Goal: Task Accomplishment & Management: Use online tool/utility

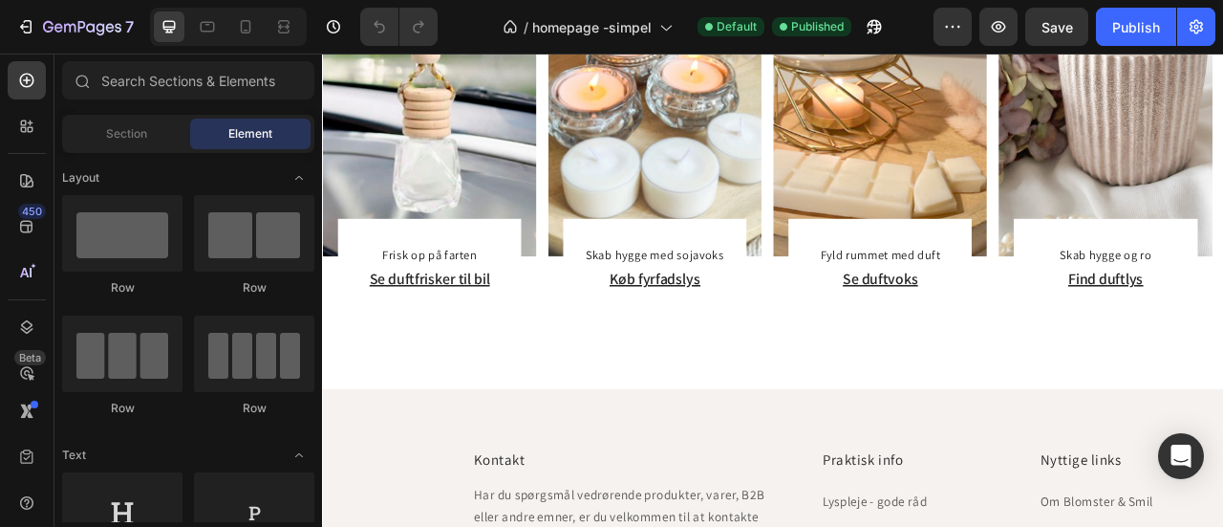
scroll to position [3960, 0]
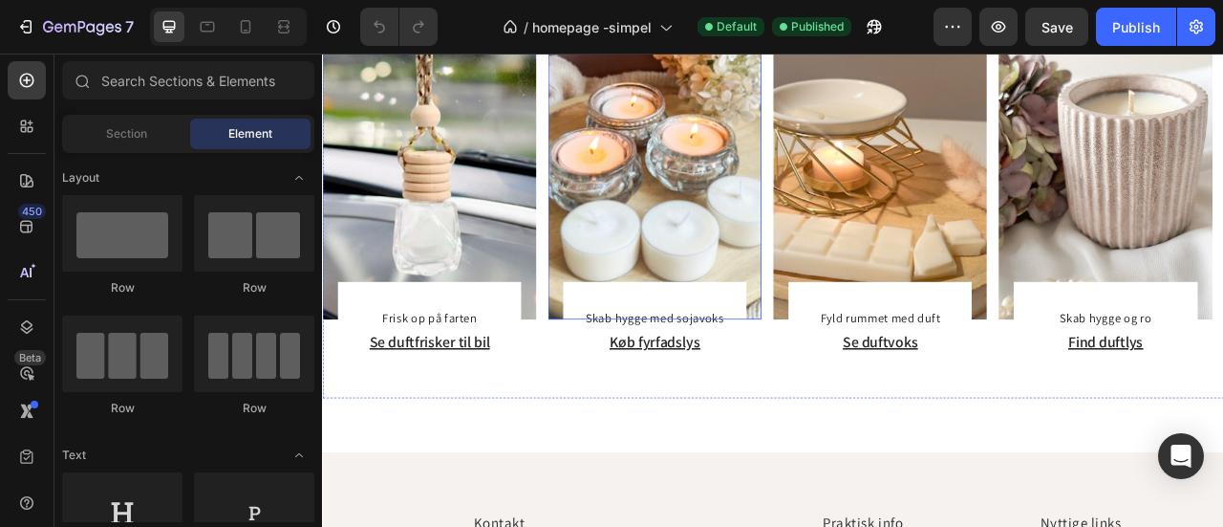
click at [737, 232] on img at bounding box center [744, 210] width 271 height 362
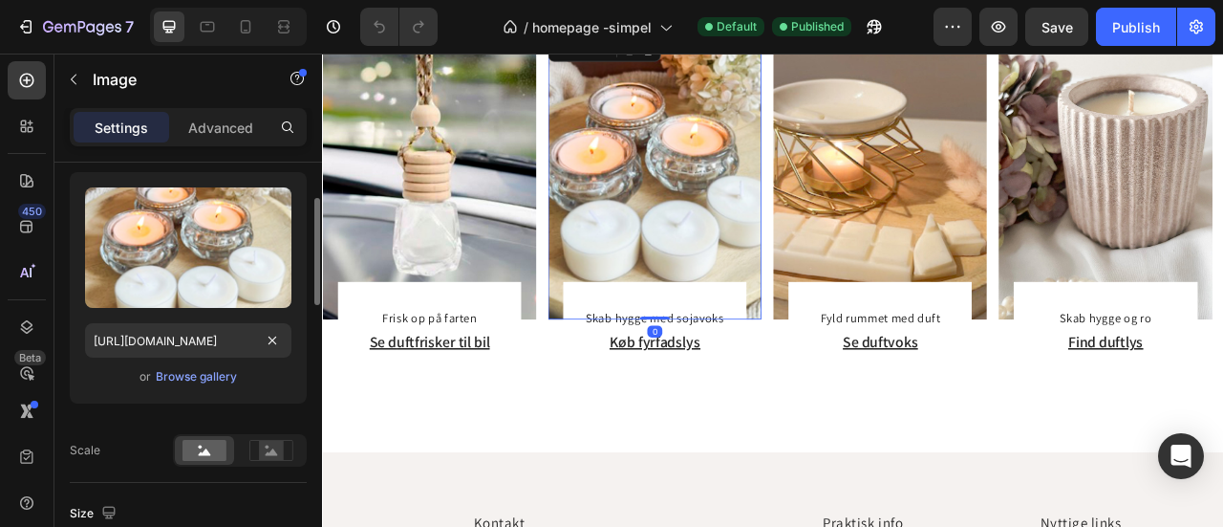
scroll to position [193, 0]
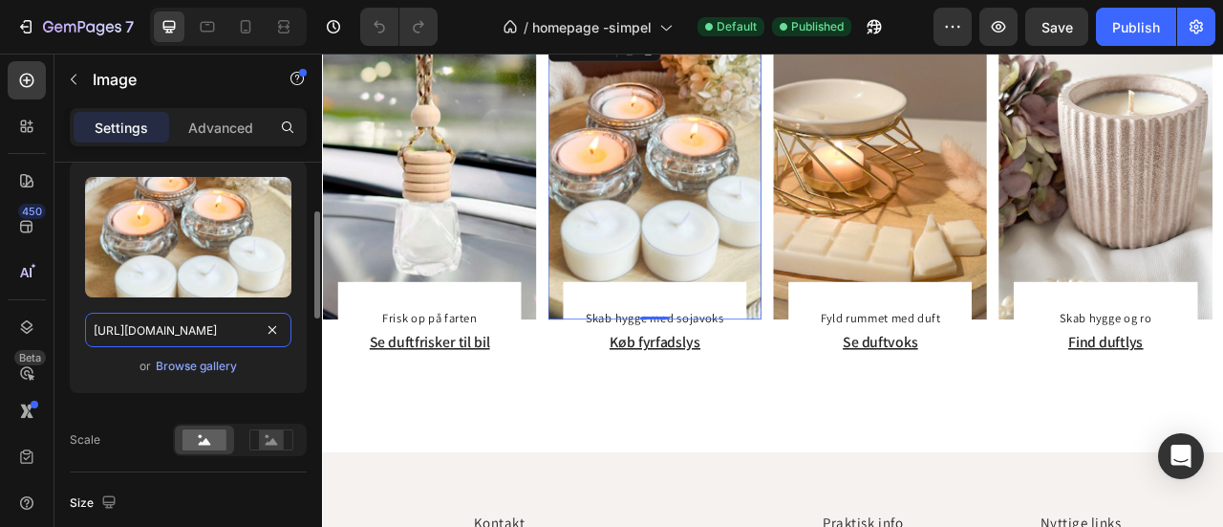
click at [195, 330] on input "https://cdn.shopify.com/s/files/1/0767/7512/9427/files/fyrfads.png?v=1756039701" at bounding box center [188, 330] width 206 height 34
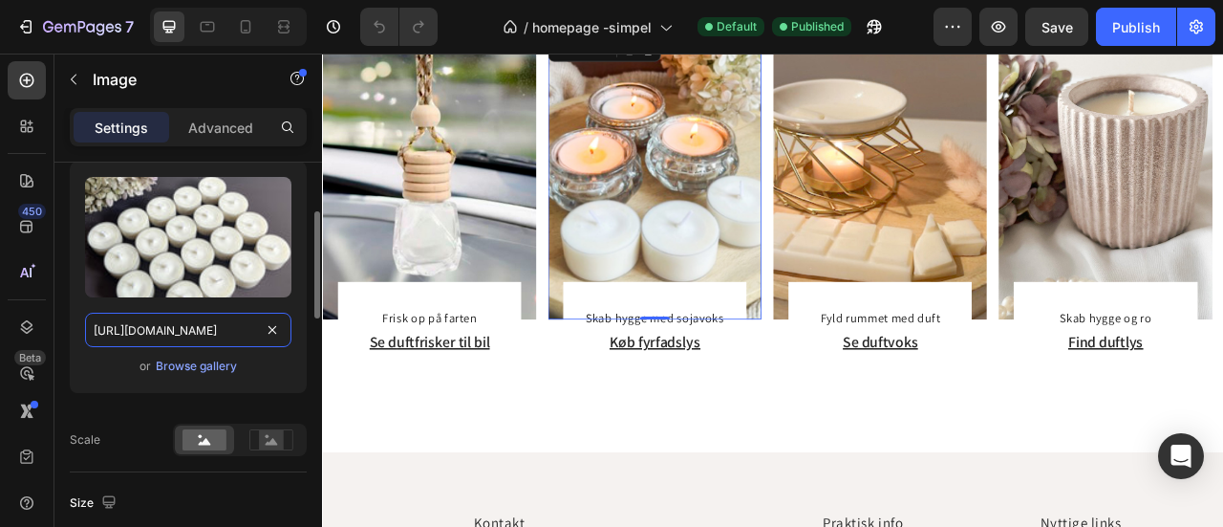
scroll to position [0, 296]
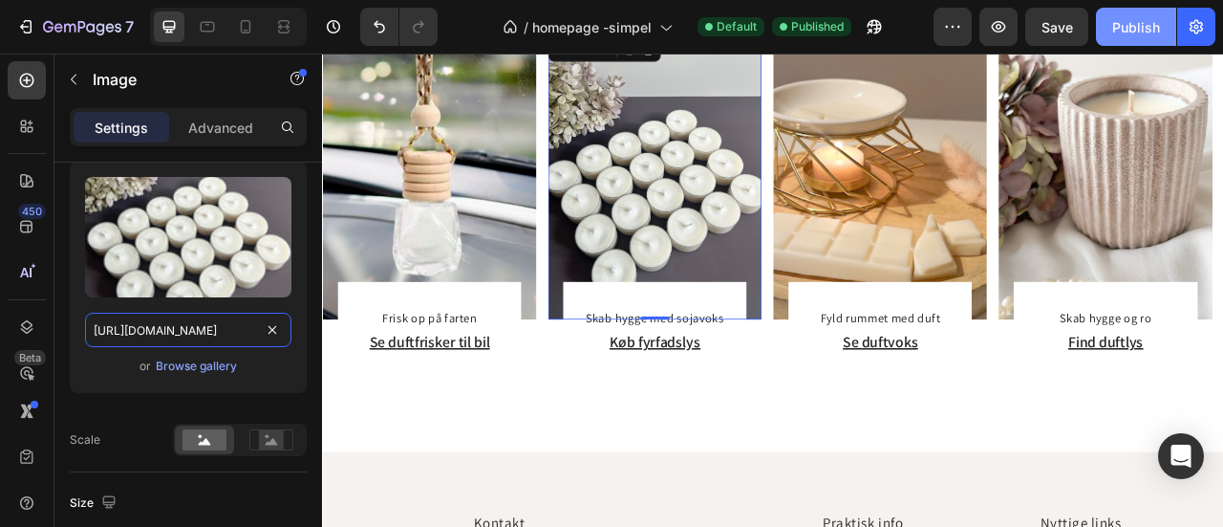
type input "https://cdn.shopify.com/s/files/1/0767/7512/9427/files/fyrfads-2.jpg?v=17560499…"
click at [1130, 15] on button "Publish" at bounding box center [1136, 27] width 80 height 38
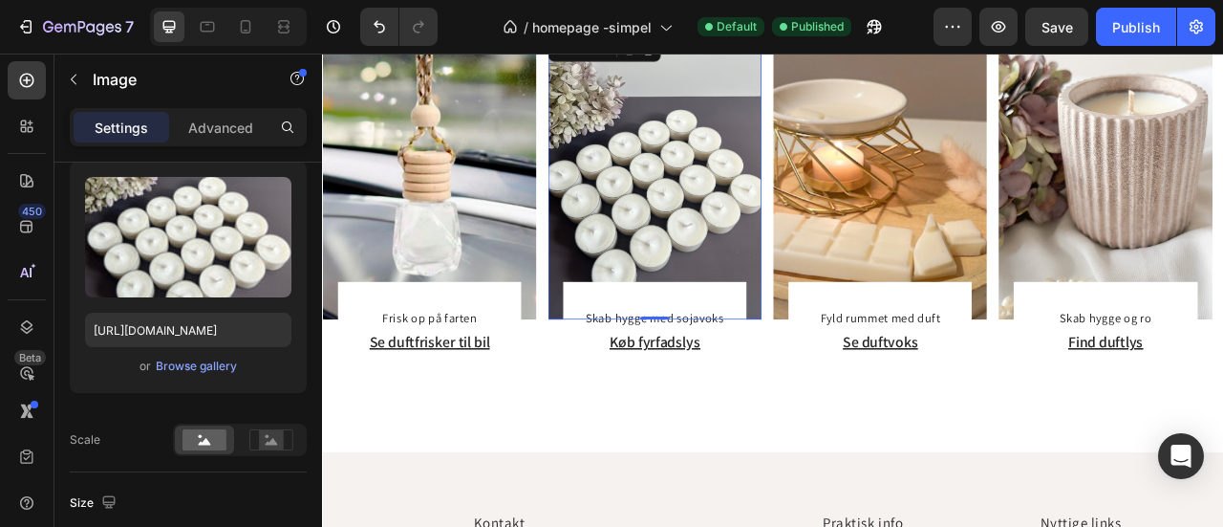
type input "https://cdn.shopify.com/s/files/1/0767/7512/9427/files/fyrfads.png?v=1756039701"
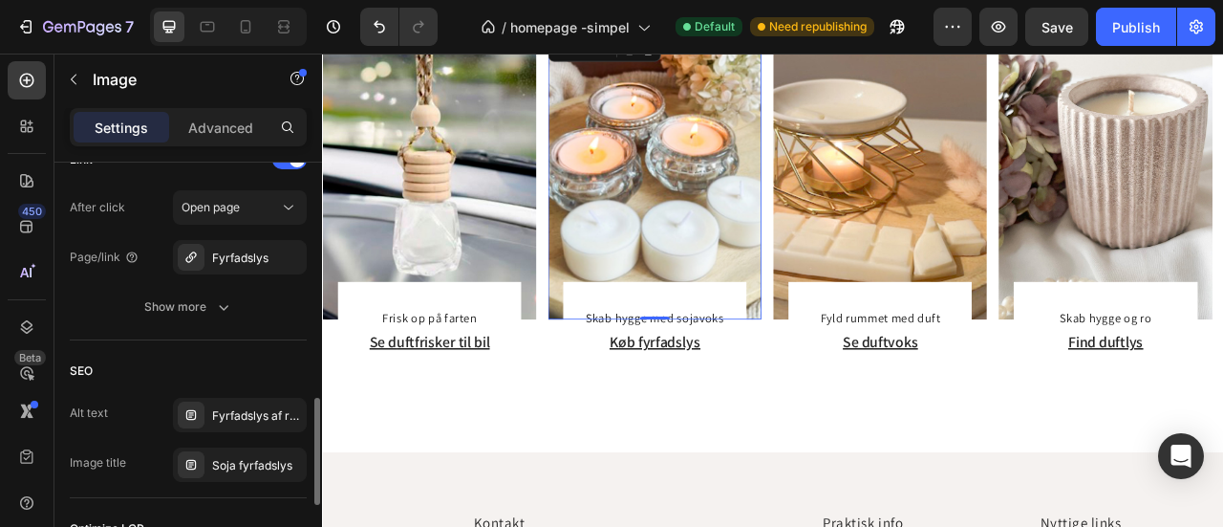
scroll to position [952, 0]
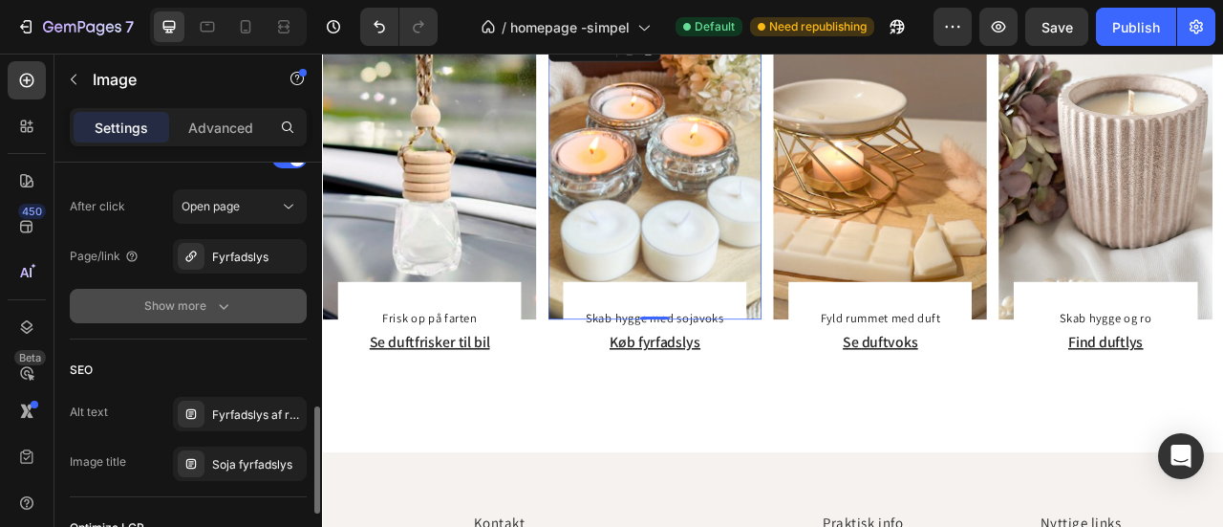
click at [221, 301] on icon "button" at bounding box center [223, 305] width 19 height 19
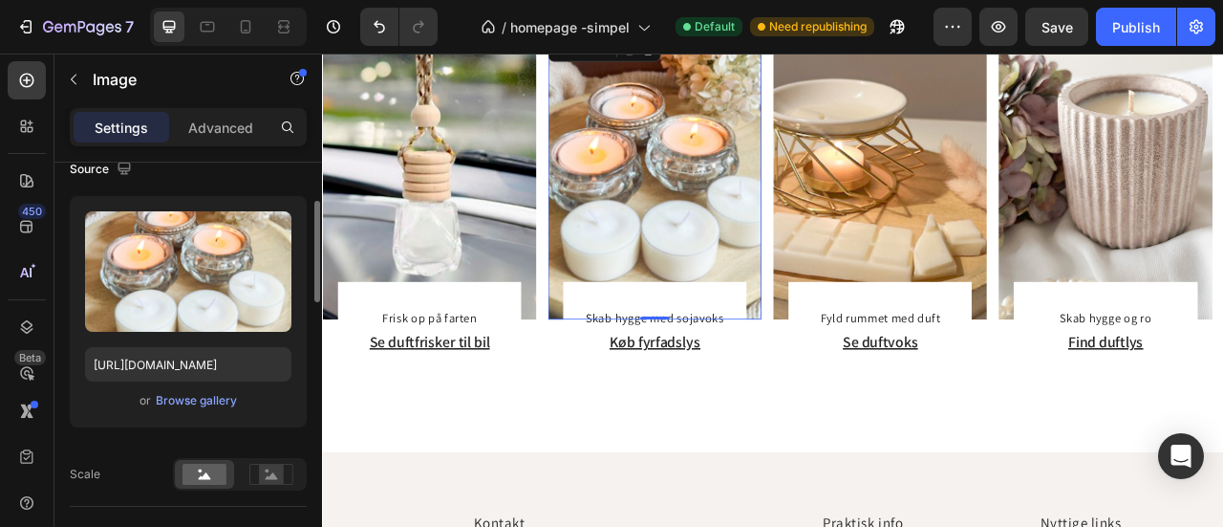
scroll to position [160, 0]
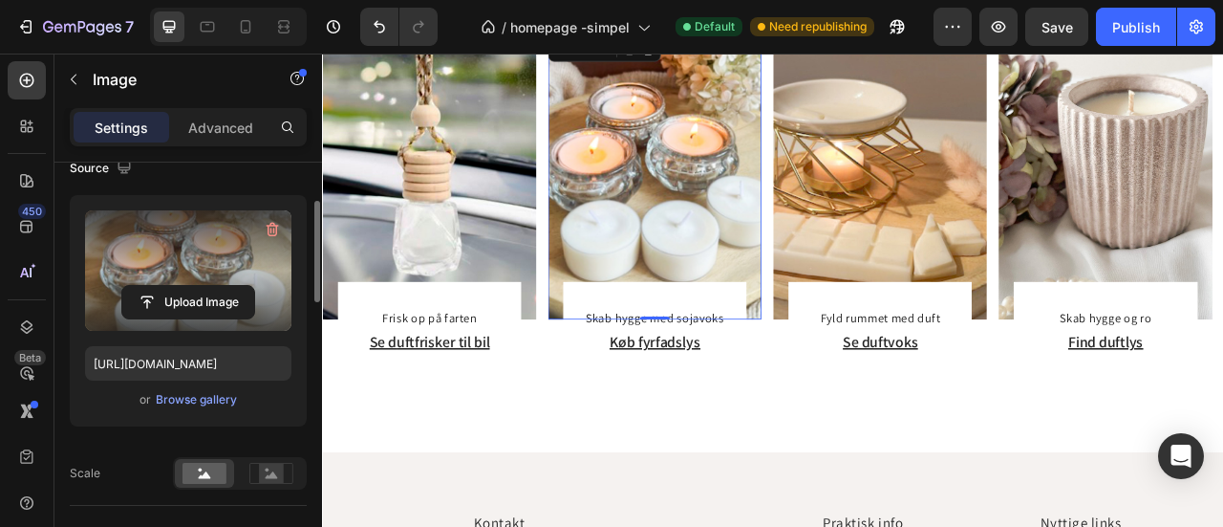
click at [209, 268] on label at bounding box center [188, 270] width 206 height 120
click at [209, 286] on input "file" at bounding box center [188, 302] width 132 height 32
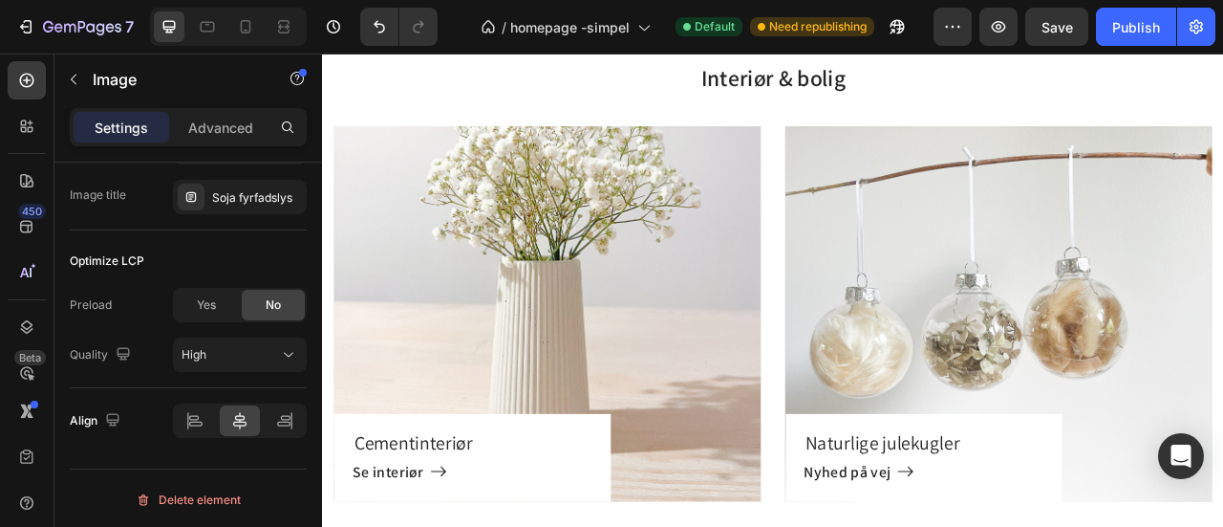
scroll to position [2786, 0]
